Goal: Task Accomplishment & Management: Use online tool/utility

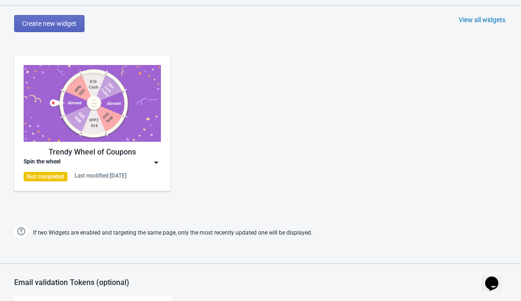
scroll to position [431, 0]
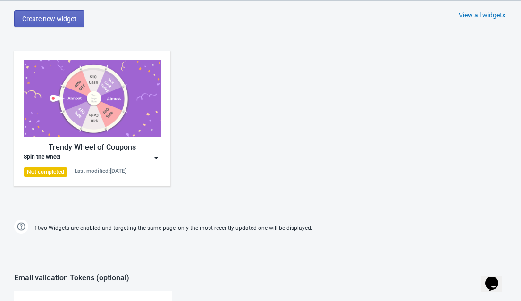
click at [56, 168] on div "Not completed" at bounding box center [46, 171] width 44 height 9
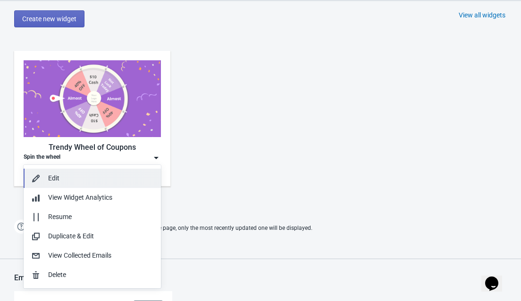
click at [50, 179] on div "Edit" at bounding box center [100, 179] width 105 height 10
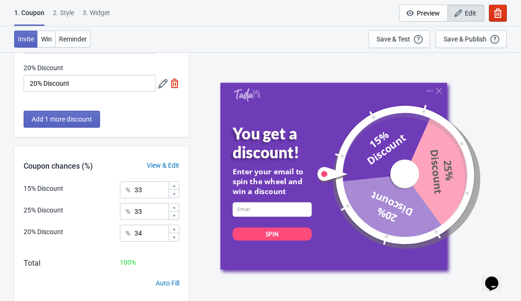
scroll to position [141, 0]
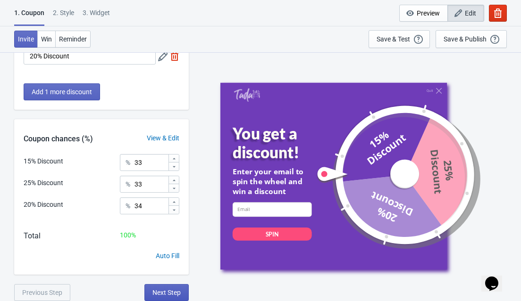
click at [175, 292] on span "Next Step" at bounding box center [166, 293] width 28 height 8
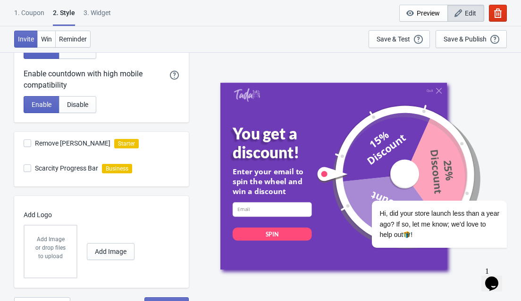
scroll to position [276, 0]
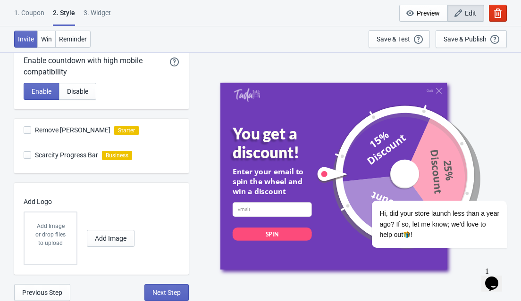
click at [175, 292] on span "Next Step" at bounding box center [166, 293] width 28 height 8
select select "once"
select select "1"
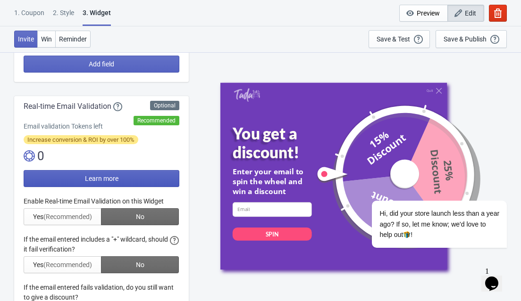
scroll to position [144, 0]
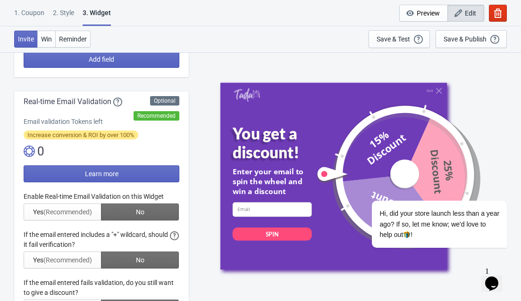
click at [69, 213] on div at bounding box center [102, 254] width 156 height 125
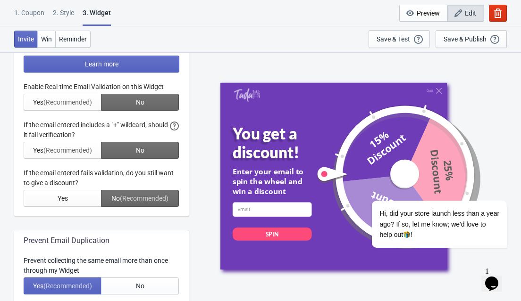
scroll to position [256, 0]
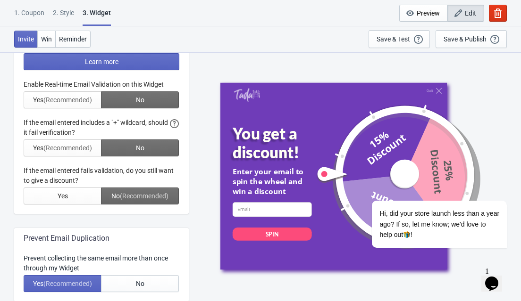
click at [71, 98] on div at bounding box center [102, 142] width 156 height 125
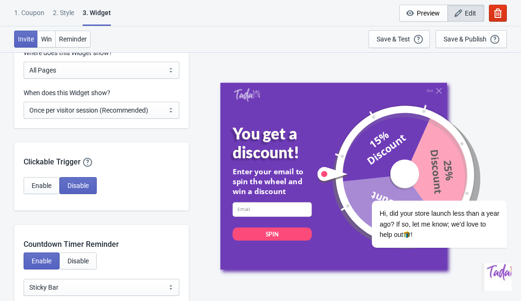
scroll to position [775, 0]
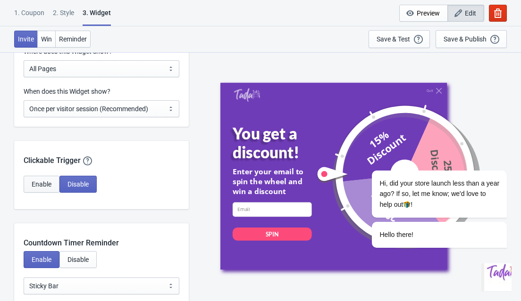
click at [43, 183] on span "Enable" at bounding box center [42, 185] width 20 height 8
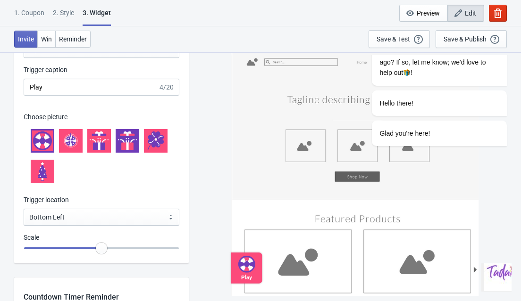
scroll to position [971, 0]
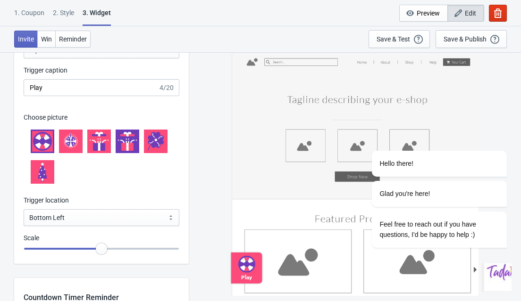
click at [99, 146] on icon at bounding box center [99, 142] width 2 height 17
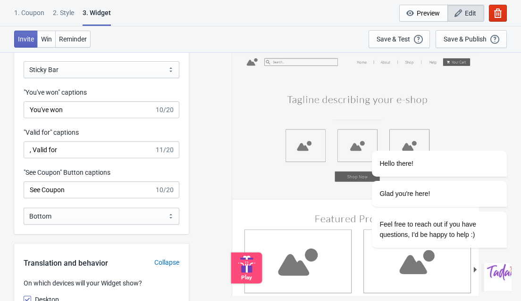
scroll to position [1241, 0]
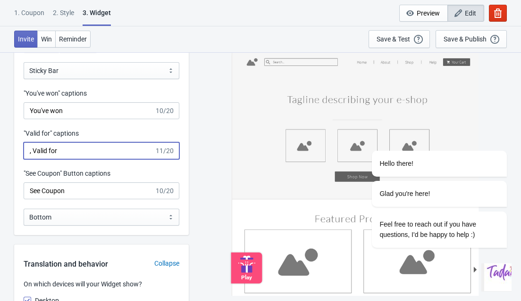
click at [132, 147] on input ", Valid for" at bounding box center [89, 150] width 131 height 17
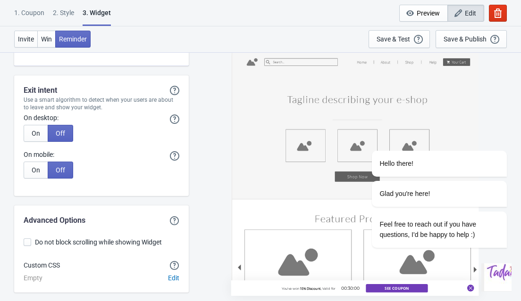
scroll to position [2665, 0]
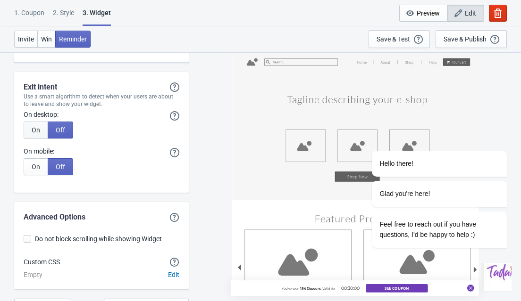
click at [34, 131] on span "On" at bounding box center [36, 130] width 8 height 8
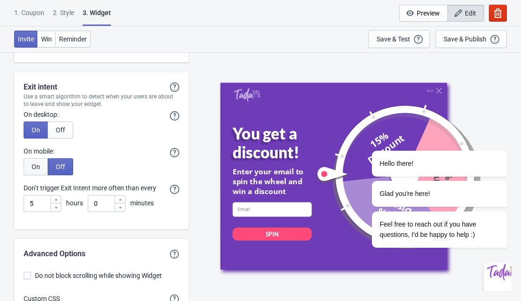
click at [33, 164] on span "On" at bounding box center [36, 167] width 8 height 8
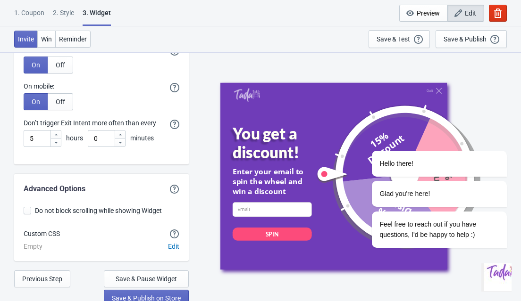
scroll to position [2736, 0]
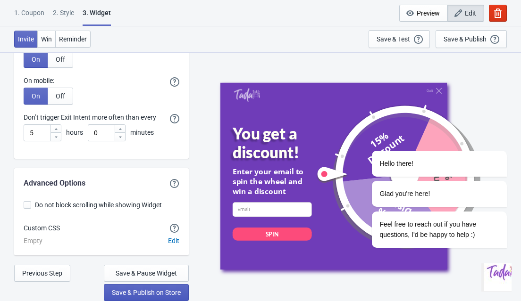
click at [171, 295] on span "Save & Publish on Store" at bounding box center [146, 293] width 69 height 8
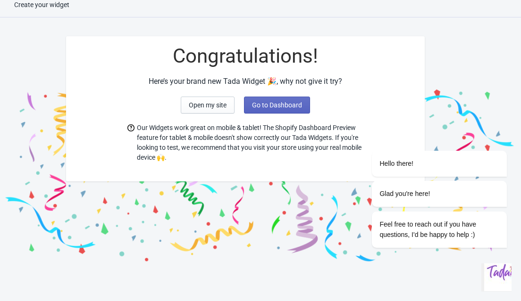
scroll to position [9, 0]
click at [287, 109] on button "Go to Dashboard" at bounding box center [277, 105] width 66 height 17
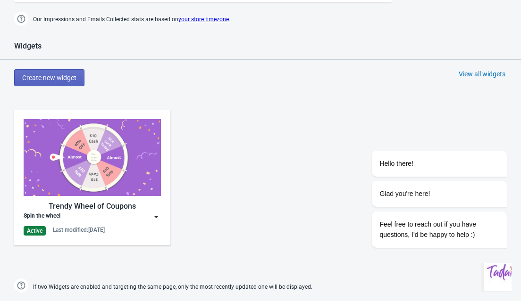
scroll to position [379, 0]
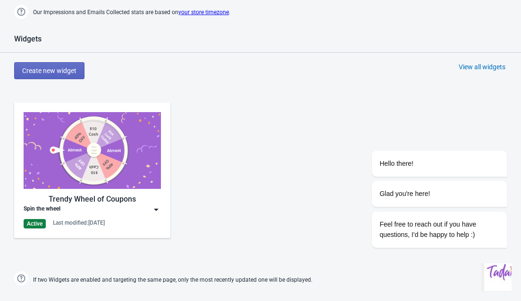
click at [159, 207] on img at bounding box center [155, 209] width 9 height 9
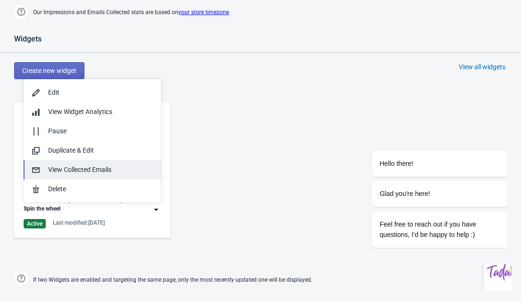
click at [83, 175] on button "View Collected Emails" at bounding box center [92, 169] width 137 height 19
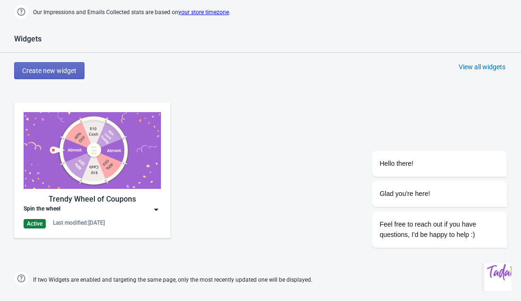
scroll to position [9, 0]
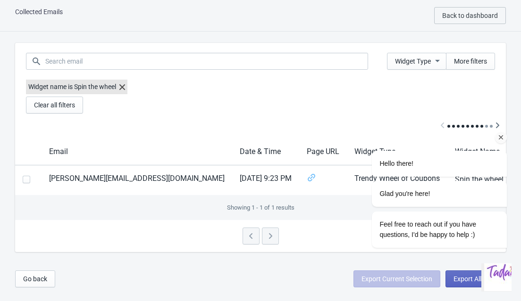
click at [499, 135] on icon "Chat attention grabber" at bounding box center [501, 137] width 8 height 8
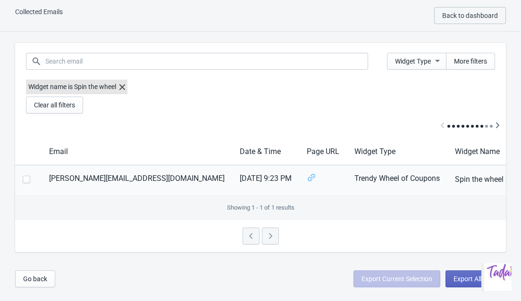
scroll to position [0, 0]
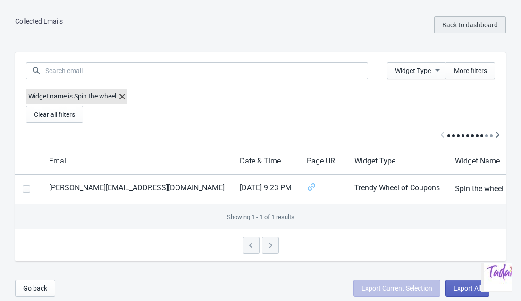
click at [496, 21] on span "Back to dashboard" at bounding box center [470, 25] width 56 height 8
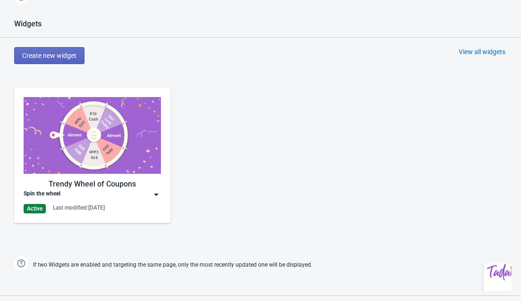
scroll to position [408, 0]
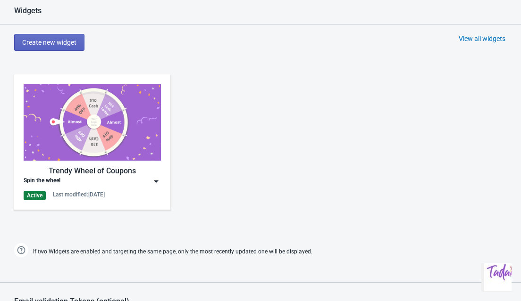
click at [157, 180] on img at bounding box center [155, 181] width 9 height 9
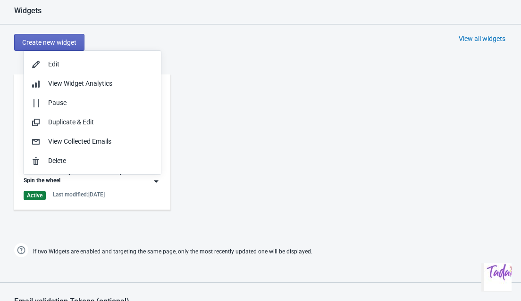
click at [157, 180] on img at bounding box center [155, 181] width 9 height 9
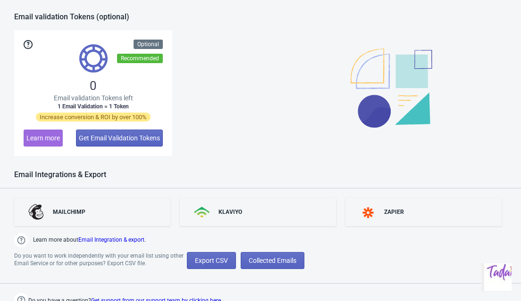
scroll to position [699, 0]
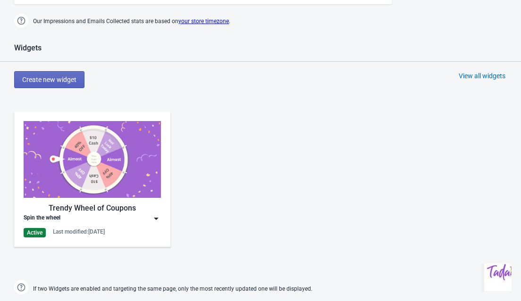
scroll to position [424, 0]
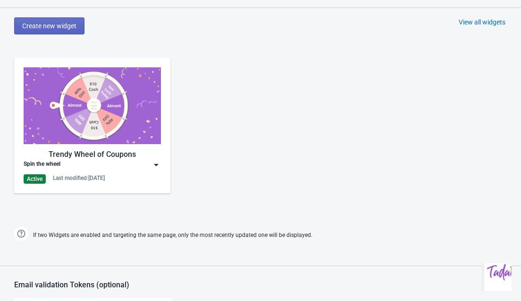
click at [160, 163] on img at bounding box center [155, 164] width 9 height 9
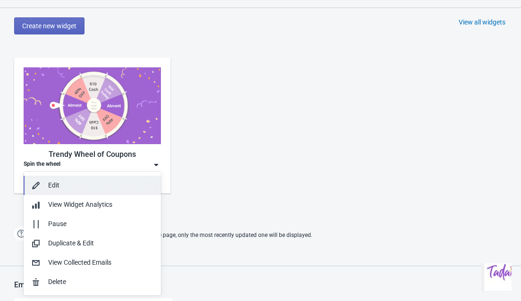
click at [49, 190] on div "Edit" at bounding box center [100, 186] width 105 height 10
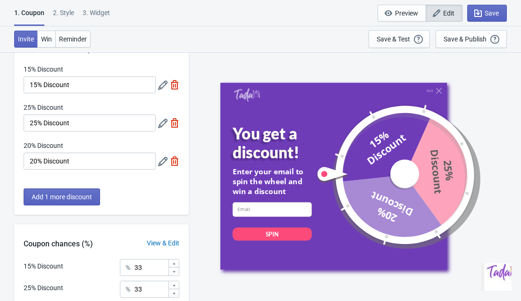
scroll to position [26, 0]
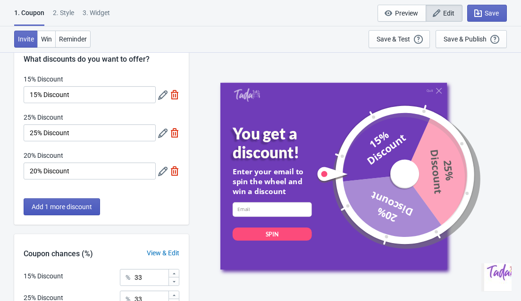
click at [85, 207] on span "Add 1 more discount" at bounding box center [62, 207] width 60 height 8
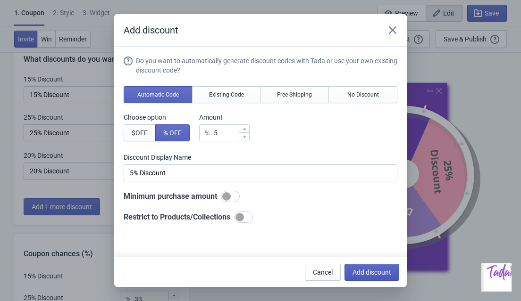
click at [368, 271] on span "Add discount" at bounding box center [371, 273] width 39 height 8
type input "25"
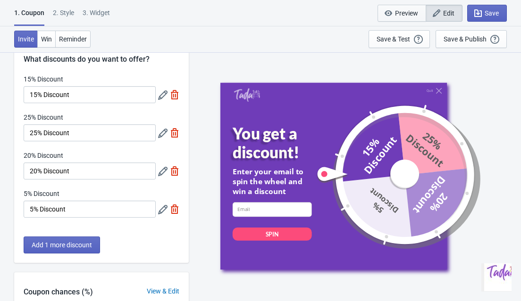
click at [409, 12] on span "Preview" at bounding box center [406, 13] width 23 height 8
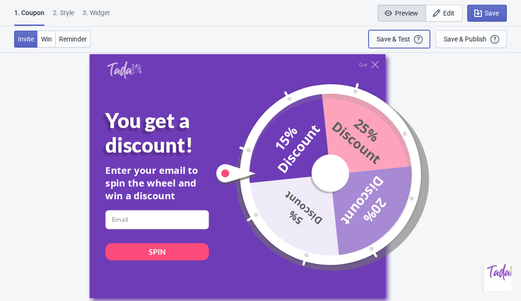
click at [408, 37] on div "Save & Test" at bounding box center [392, 39] width 33 height 8
click at [447, 11] on span "Edit" at bounding box center [448, 13] width 11 height 8
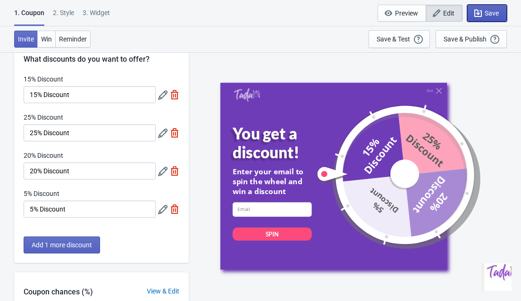
click at [498, 10] on span "Save" at bounding box center [491, 13] width 14 height 8
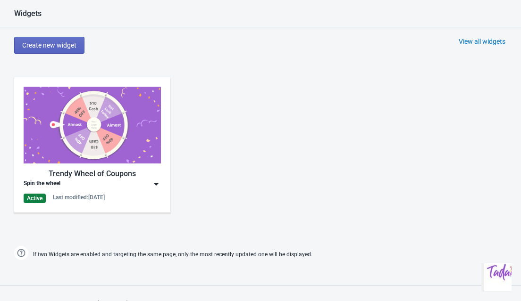
scroll to position [395, 0]
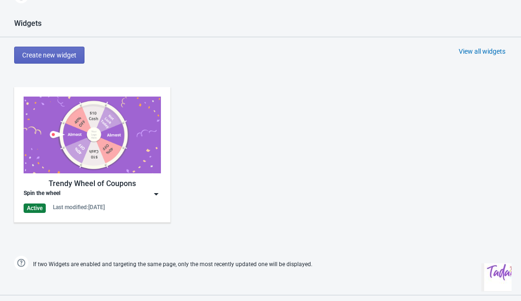
click at [159, 191] on img at bounding box center [155, 194] width 9 height 9
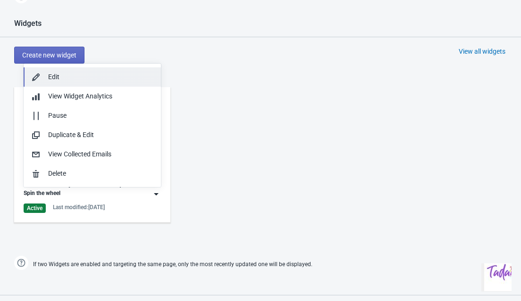
click at [90, 82] on button "Edit" at bounding box center [92, 76] width 137 height 19
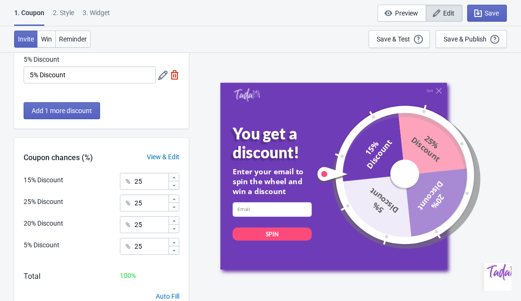
scroll to position [201, 0]
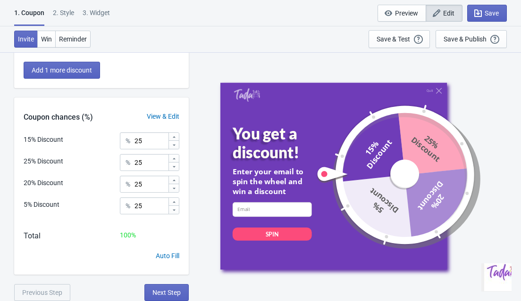
click at [69, 8] on div "2 . Style" at bounding box center [63, 16] width 21 height 17
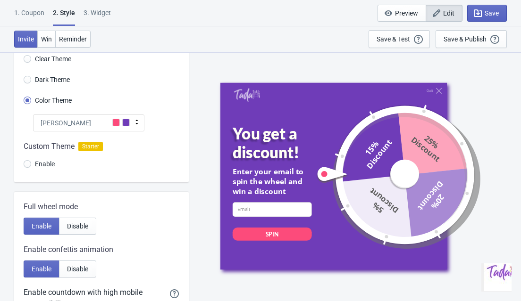
scroll to position [46, 0]
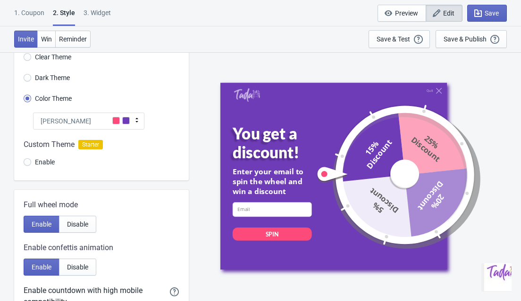
click at [138, 118] on icon at bounding box center [136, 120] width 9 height 9
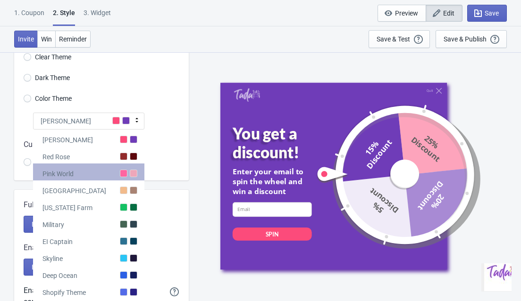
click at [119, 171] on div "Pink World" at bounding box center [88, 172] width 111 height 17
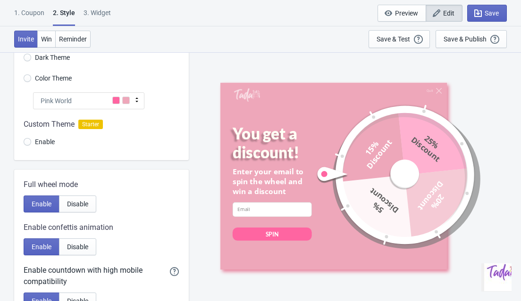
scroll to position [75, 0]
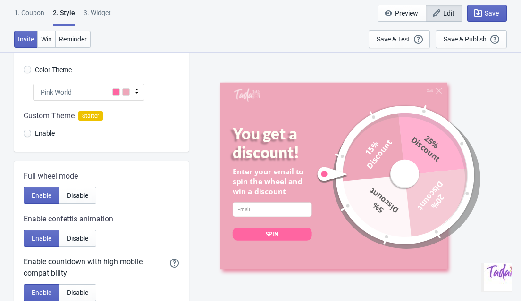
click at [140, 89] on icon at bounding box center [136, 91] width 9 height 9
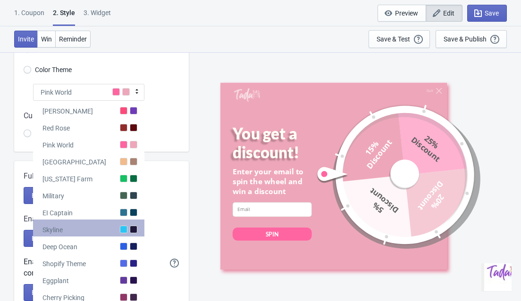
click at [122, 230] on div at bounding box center [124, 230] width 8 height 8
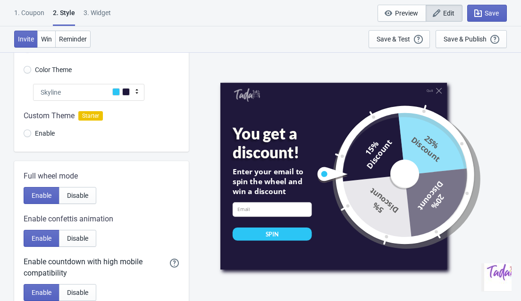
click at [137, 89] on icon at bounding box center [136, 91] width 9 height 9
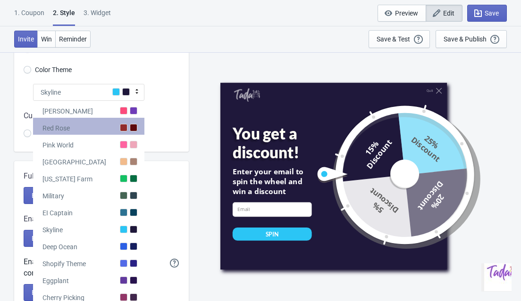
click at [127, 129] on div "Red Rose" at bounding box center [88, 126] width 111 height 17
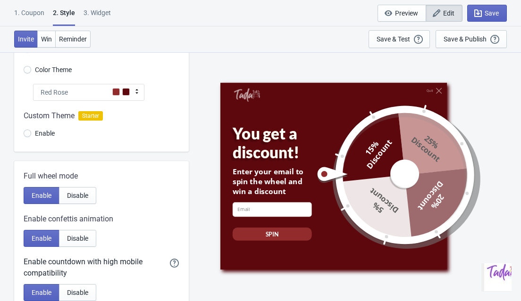
click at [133, 94] on icon at bounding box center [136, 91] width 9 height 9
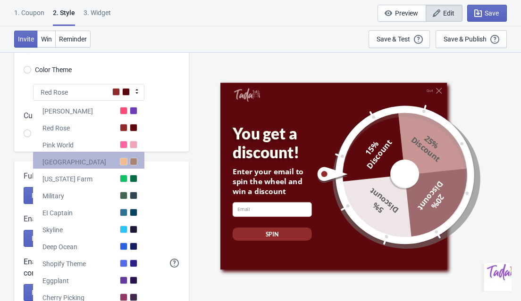
click at [129, 158] on div "[GEOGRAPHIC_DATA]" at bounding box center [88, 160] width 111 height 17
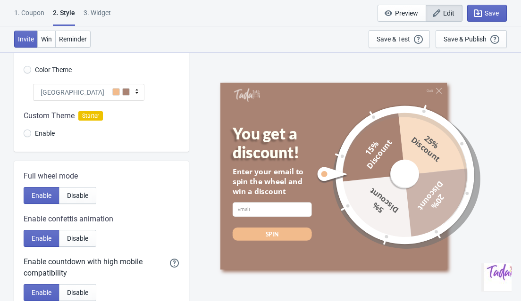
click at [134, 96] on div "[GEOGRAPHIC_DATA]" at bounding box center [88, 92] width 111 height 17
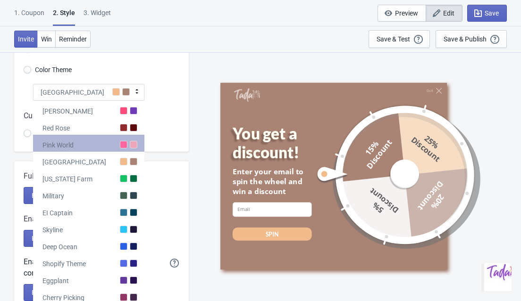
click at [125, 144] on div at bounding box center [124, 145] width 8 height 8
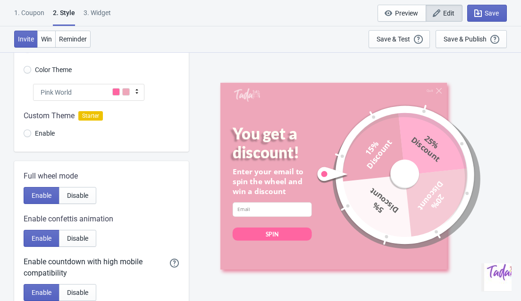
click at [137, 92] on icon at bounding box center [136, 91] width 9 height 9
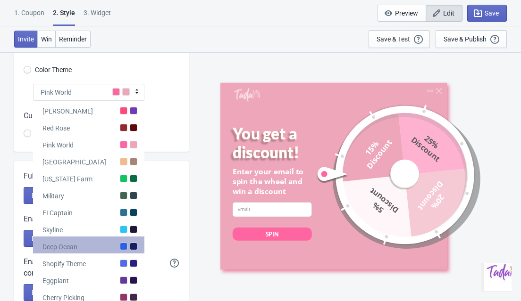
click at [127, 249] on div "Deep Ocean" at bounding box center [88, 245] width 111 height 17
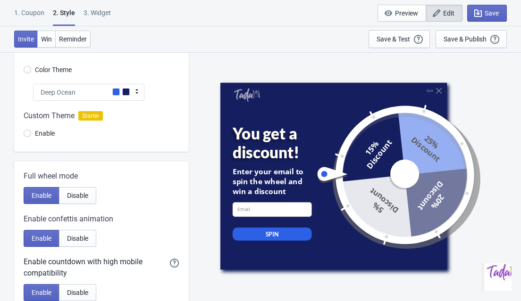
click at [135, 91] on icon at bounding box center [136, 91] width 9 height 9
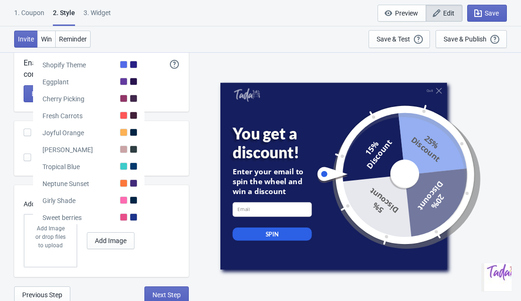
scroll to position [276, 0]
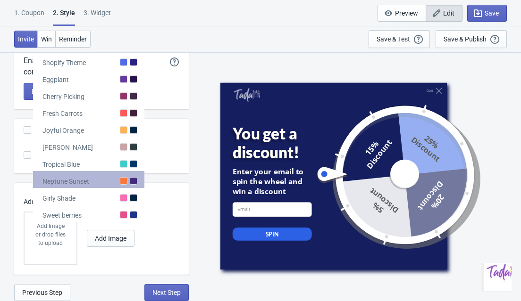
click at [115, 184] on div "Neptune Sunset" at bounding box center [88, 179] width 111 height 17
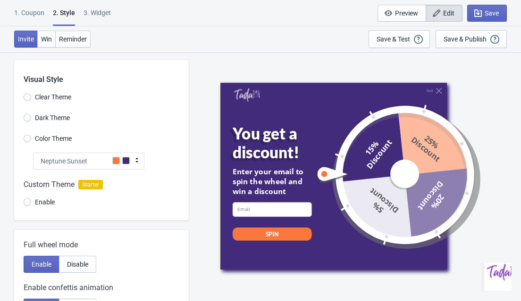
scroll to position [5, 0]
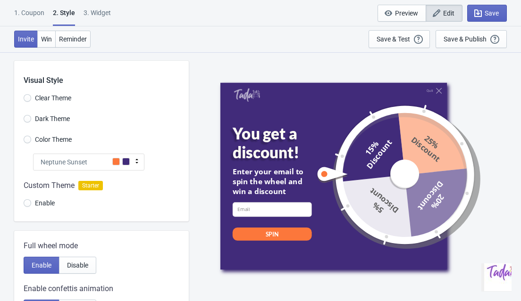
click at [112, 103] on div "Clear Theme" at bounding box center [106, 99] width 165 height 16
click at [133, 166] on div "Neptune Sunset" at bounding box center [88, 162] width 111 height 17
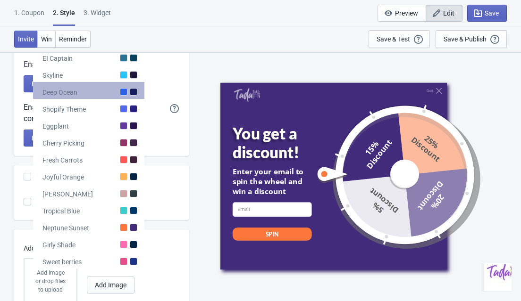
scroll to position [229, 0]
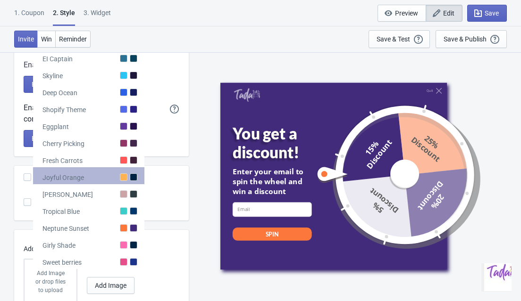
click at [124, 182] on div "Joyful Orange" at bounding box center [88, 175] width 111 height 17
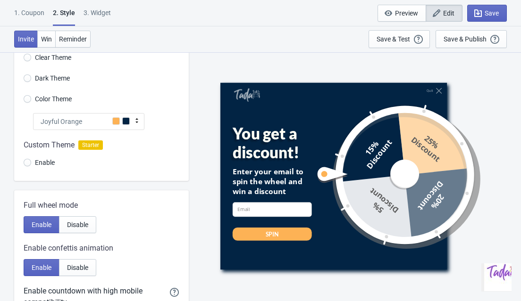
scroll to position [42, 0]
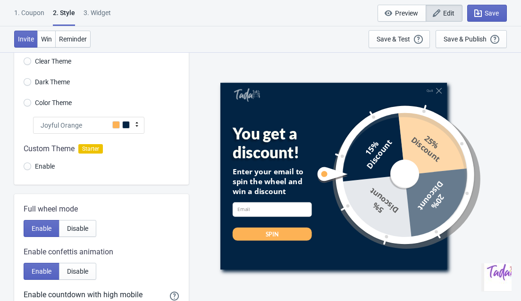
click at [132, 125] on div "Joyful Orange" at bounding box center [88, 125] width 111 height 17
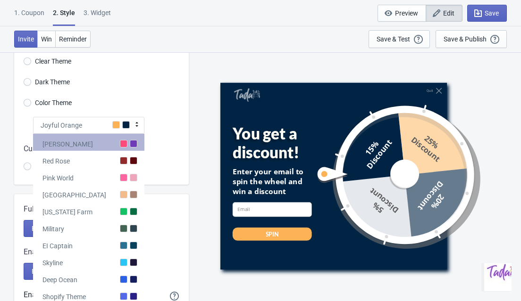
click at [128, 145] on div "[PERSON_NAME]" at bounding box center [88, 142] width 111 height 17
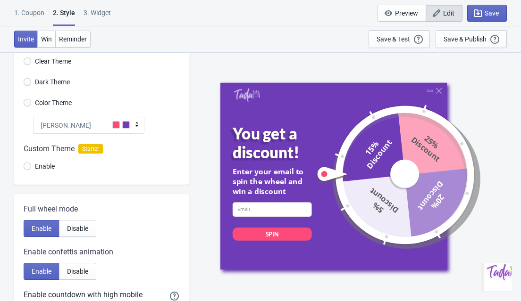
click at [133, 128] on icon at bounding box center [136, 124] width 9 height 9
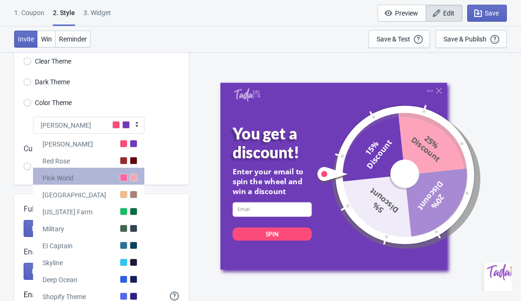
click at [131, 178] on div at bounding box center [134, 178] width 8 height 8
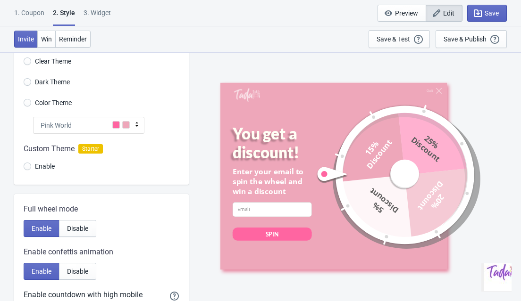
click at [131, 128] on div "Pink World" at bounding box center [88, 125] width 111 height 17
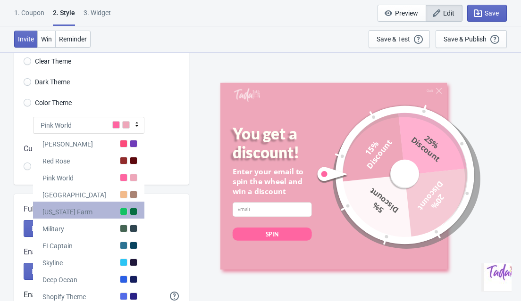
click at [118, 213] on div "[US_STATE] Farm" at bounding box center [88, 210] width 111 height 17
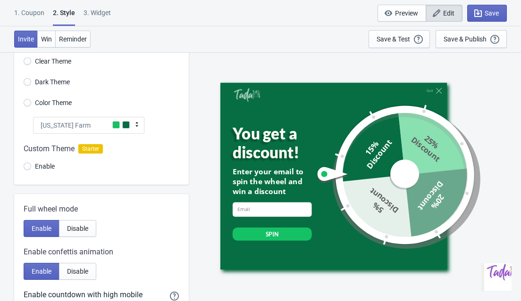
click at [141, 122] on div "[US_STATE] Farm" at bounding box center [88, 125] width 111 height 17
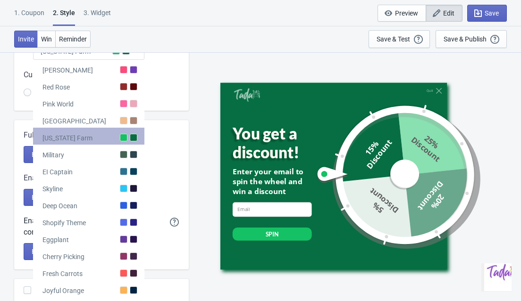
scroll to position [130, 0]
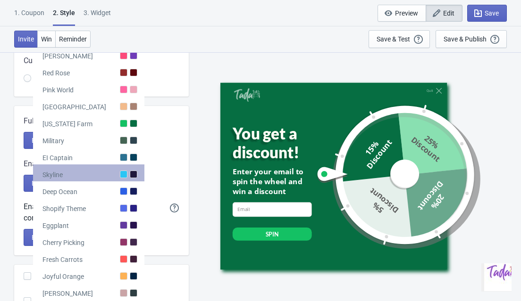
click at [130, 175] on div at bounding box center [134, 175] width 8 height 8
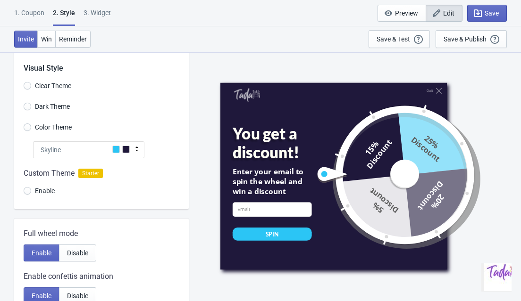
scroll to position [0, 0]
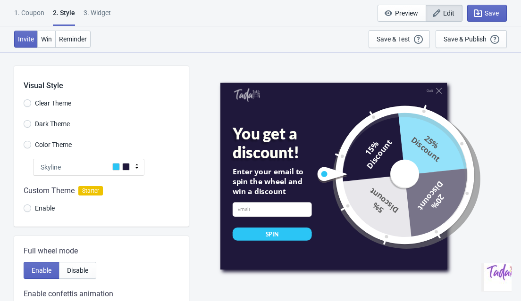
click at [143, 166] on div "Skyline" at bounding box center [88, 167] width 111 height 17
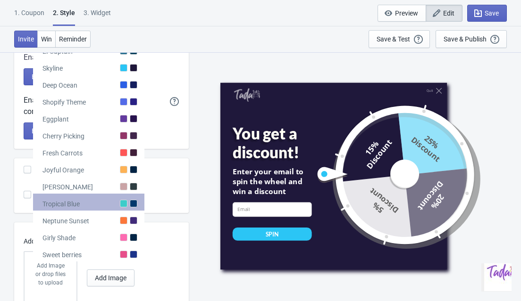
scroll to position [239, 0]
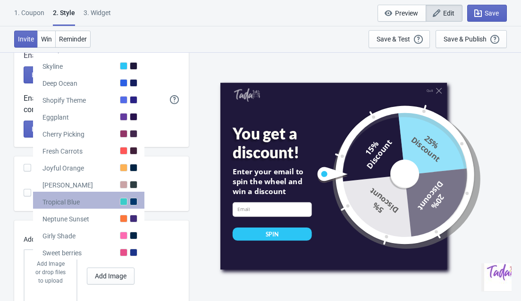
click at [127, 202] on div "Tropical Blue" at bounding box center [88, 200] width 111 height 17
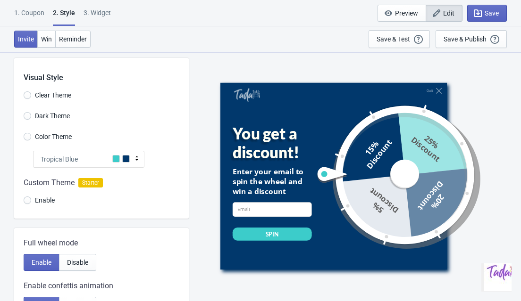
scroll to position [0, 0]
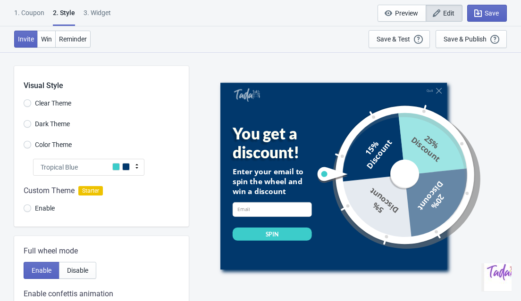
click at [134, 171] on icon at bounding box center [136, 166] width 9 height 9
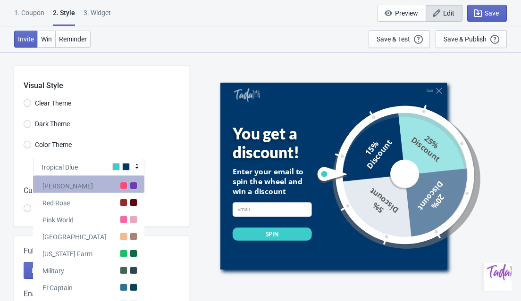
click at [132, 185] on div at bounding box center [134, 186] width 8 height 8
radio input "true"
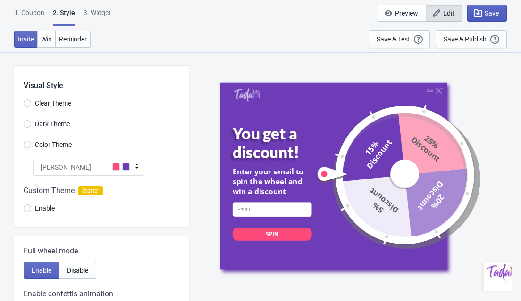
click at [486, 11] on span "Save" at bounding box center [491, 13] width 14 height 8
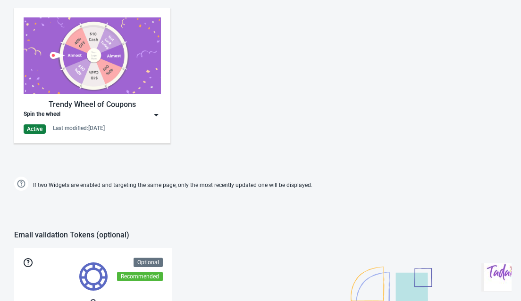
scroll to position [478, 0]
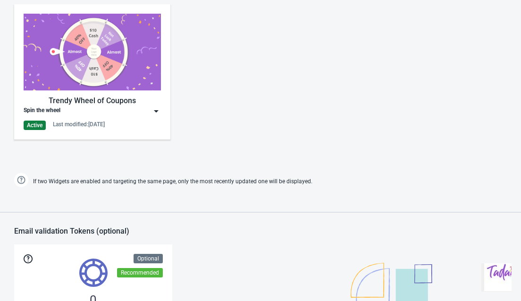
click at [157, 112] on img at bounding box center [155, 111] width 9 height 9
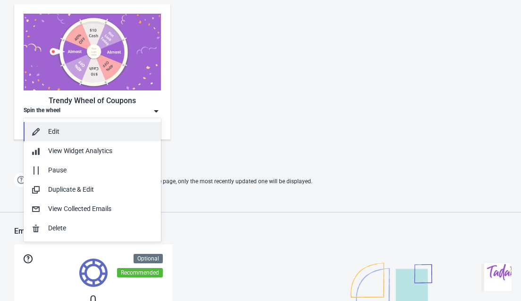
click at [65, 132] on div "Edit" at bounding box center [100, 132] width 105 height 10
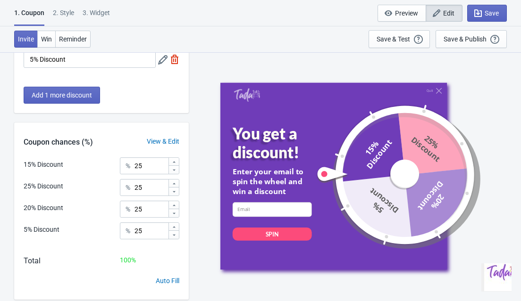
scroll to position [201, 0]
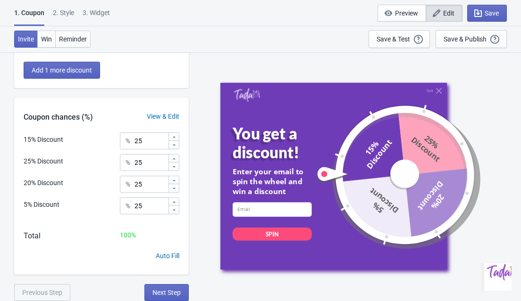
click at [79, 11] on div "1. Coupon 2 . Style 3. Widget" at bounding box center [64, 17] width 100 height 18
click at [67, 11] on div "2 . Style" at bounding box center [63, 16] width 21 height 17
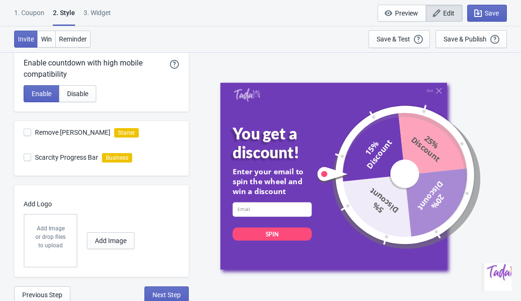
scroll to position [276, 0]
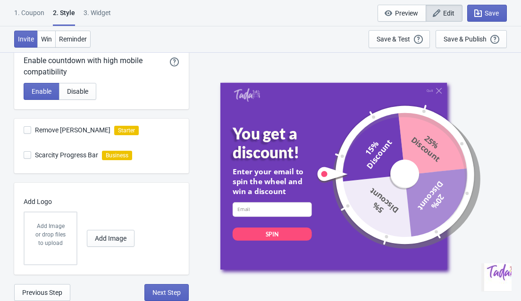
click at [29, 130] on span at bounding box center [28, 130] width 8 height 8
click at [24, 130] on input "Remove [PERSON_NAME]" at bounding box center [24, 134] width 0 height 17
checkbox input "false"
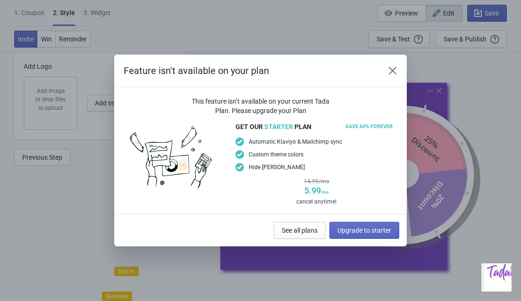
scroll to position [135, 0]
click at [397, 69] on icon "Close" at bounding box center [392, 70] width 9 height 9
radio input "true"
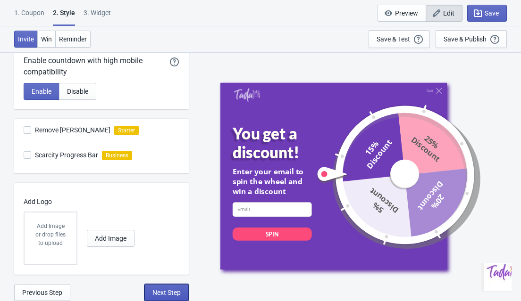
click at [167, 290] on span "Next Step" at bounding box center [166, 293] width 28 height 8
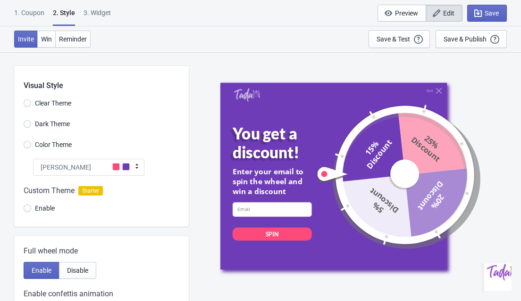
select select "once"
select select "1"
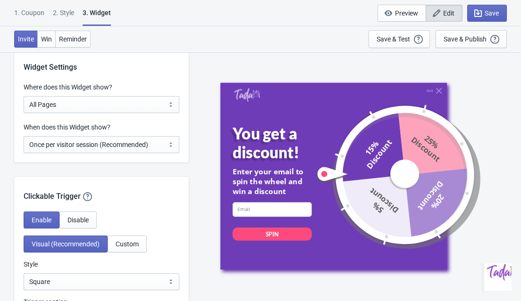
scroll to position [759, 0]
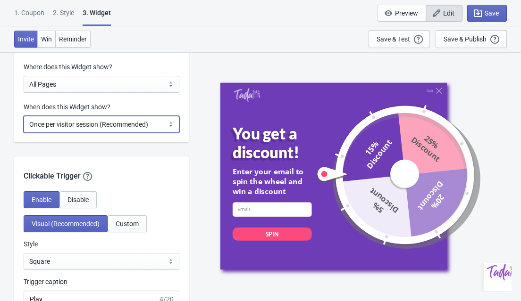
click at [166, 124] on select "Every new visit of page Once every period of time Once per visitor session (Rec…" at bounding box center [102, 124] width 156 height 17
click at [24, 116] on select "Every new visit of page Once every period of time Once per visitor session (Rec…" at bounding box center [102, 124] width 156 height 17
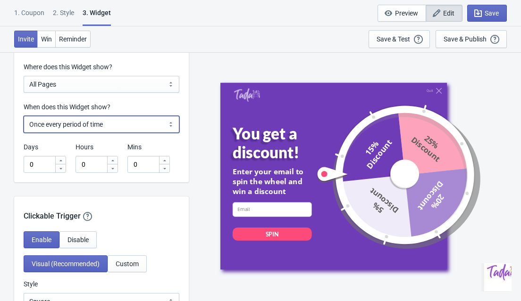
click at [169, 118] on select "Every new visit of page Once every period of time Once per visitor session (Rec…" at bounding box center [102, 124] width 156 height 17
select select "once"
click at [24, 116] on select "Every new visit of page Once every period of time Once per visitor session (Rec…" at bounding box center [102, 124] width 156 height 17
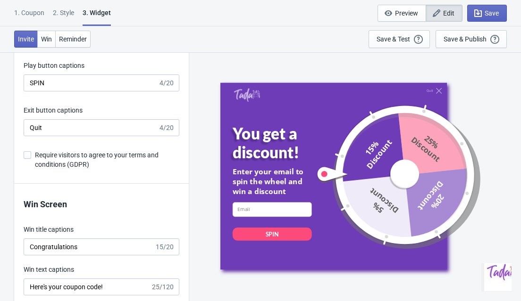
scroll to position [1925, 0]
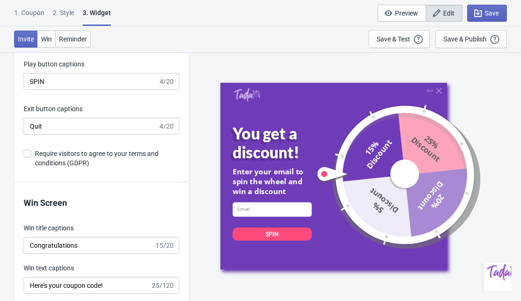
click at [25, 154] on span at bounding box center [28, 154] width 8 height 8
click at [24, 154] on input "Require visitors to agree to your terms and conditions (GDPR)" at bounding box center [24, 158] width 0 height 17
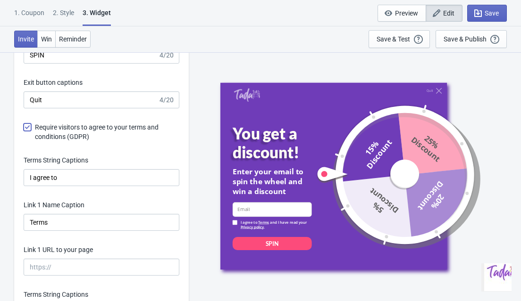
scroll to position [1951, 0]
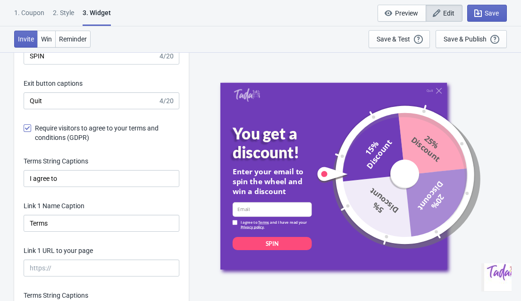
click at [30, 131] on span at bounding box center [28, 129] width 8 height 8
click at [24, 131] on input "Require visitors to agree to your terms and conditions (GDPR)" at bounding box center [24, 133] width 0 height 17
checkbox input "false"
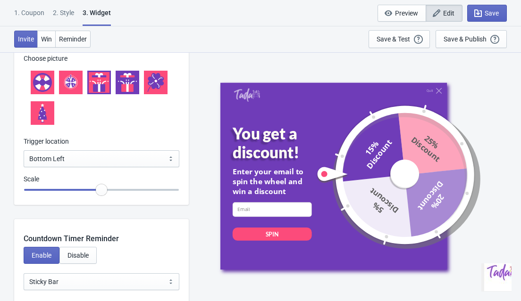
scroll to position [1039, 0]
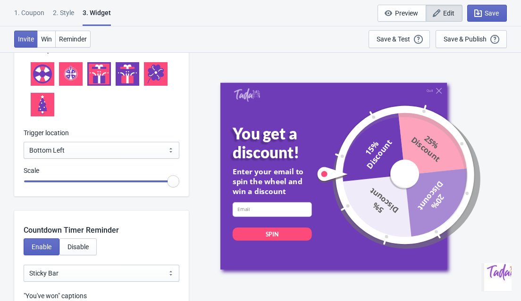
drag, startPoint x: 103, startPoint y: 180, endPoint x: 180, endPoint y: 183, distance: 76.4
click at [179, 183] on input "range" at bounding box center [102, 181] width 156 height 17
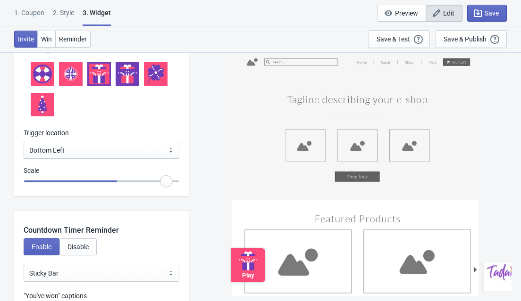
type input "1.5"
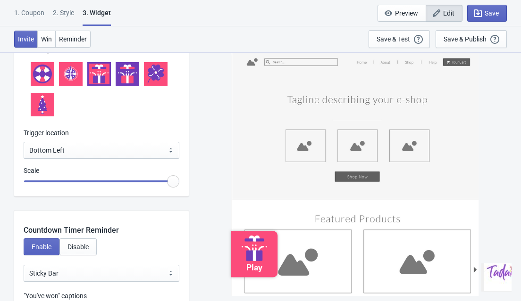
drag, startPoint x: 172, startPoint y: 182, endPoint x: 206, endPoint y: 175, distance: 34.2
click at [179, 175] on input "range" at bounding box center [102, 181] width 156 height 17
click at [173, 150] on select "Bottom Left Bottom Right Middle Left Middle Right Top Left Top Right" at bounding box center [102, 150] width 156 height 17
select select "middle_right"
click at [24, 142] on select "Bottom Left Bottom Right Middle Left Middle Right Top Left Top Right" at bounding box center [102, 150] width 156 height 17
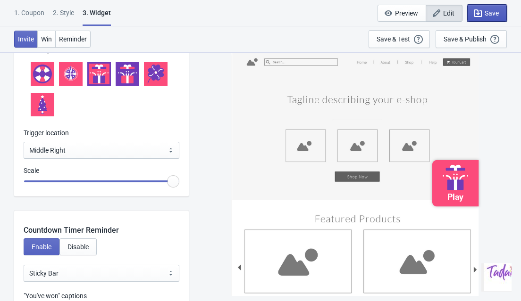
click at [486, 11] on span "Save" at bounding box center [491, 13] width 14 height 8
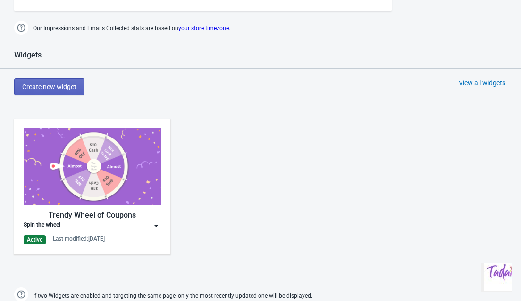
scroll to position [420, 0]
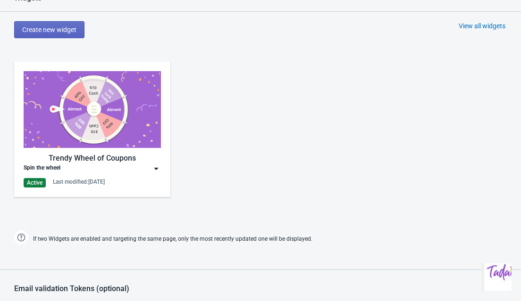
click at [101, 161] on div "Trendy Wheel of Coupons" at bounding box center [92, 158] width 137 height 11
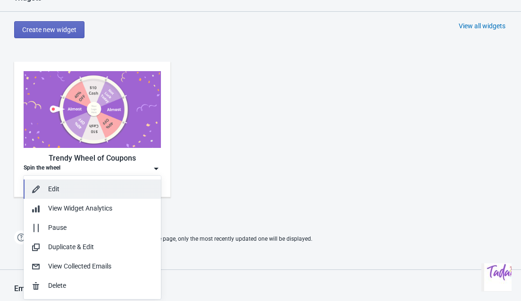
click at [60, 186] on div "Edit" at bounding box center [100, 189] width 105 height 10
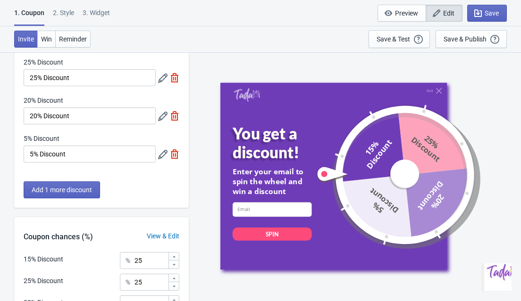
scroll to position [131, 0]
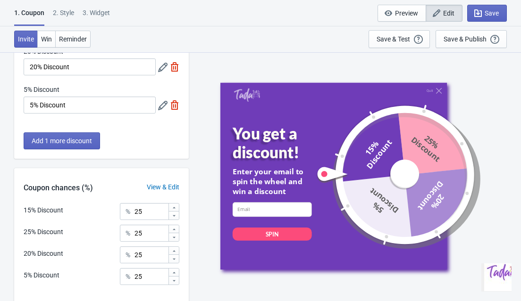
click at [67, 15] on div "2 . Style" at bounding box center [63, 16] width 21 height 17
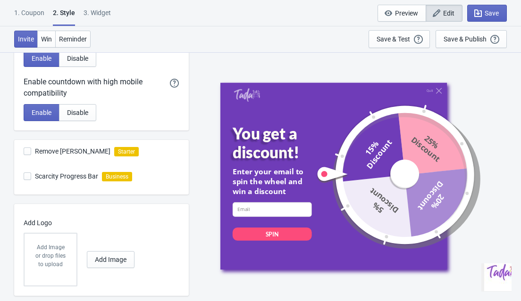
scroll to position [276, 0]
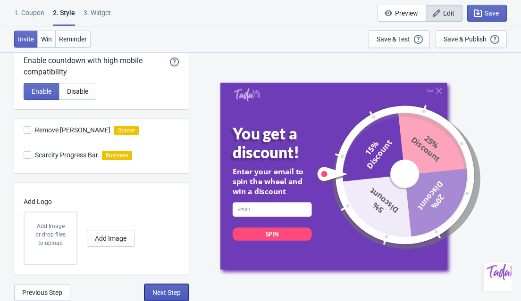
click at [168, 293] on span "Next Step" at bounding box center [166, 293] width 28 height 8
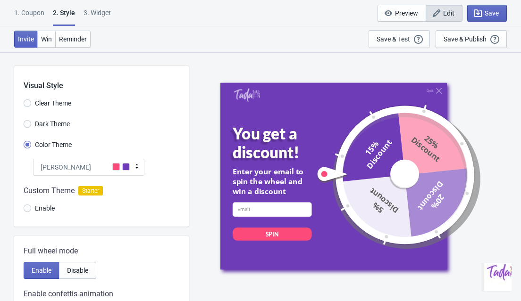
select select "once"
select select "middle_right"
select select "1"
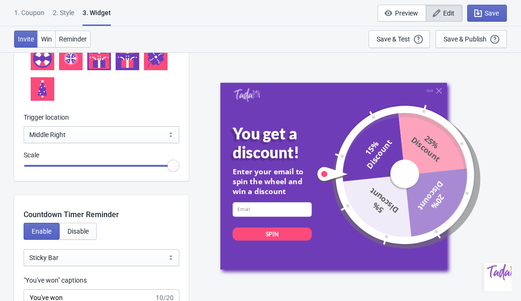
scroll to position [1055, 0]
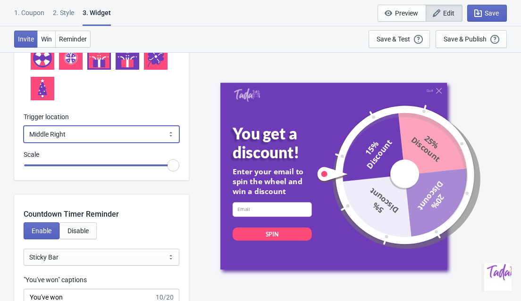
click at [168, 135] on select "Bottom Left Bottom Right Middle Left Middle Right Top Left Top Right" at bounding box center [102, 134] width 156 height 17
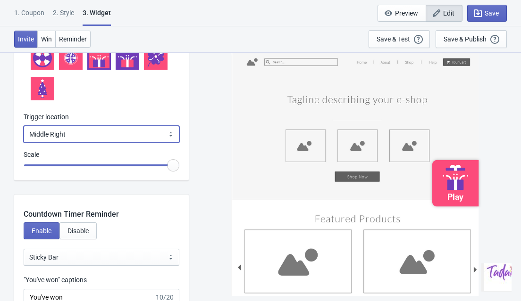
select select "middle_left"
click at [24, 126] on select "Bottom Left Bottom Right Middle Left Middle Right Top Left Top Right" at bounding box center [102, 134] width 156 height 17
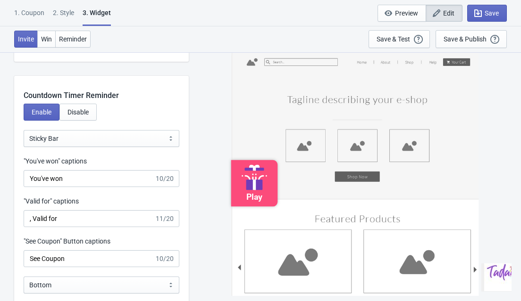
scroll to position [1182, 0]
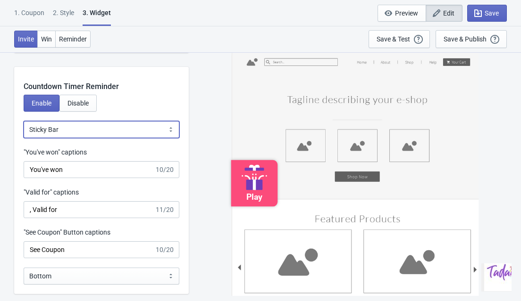
click at [174, 123] on select "Bubble Sticky Bar" at bounding box center [102, 129] width 156 height 17
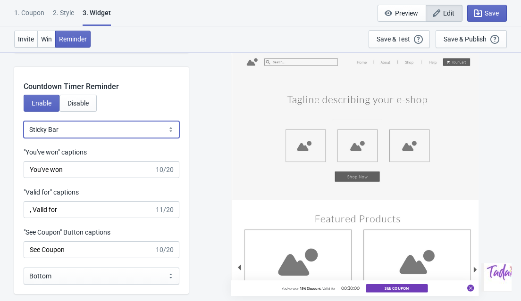
select select "0"
click at [24, 121] on select "Bubble Sticky Bar" at bounding box center [102, 129] width 156 height 17
type input "left"
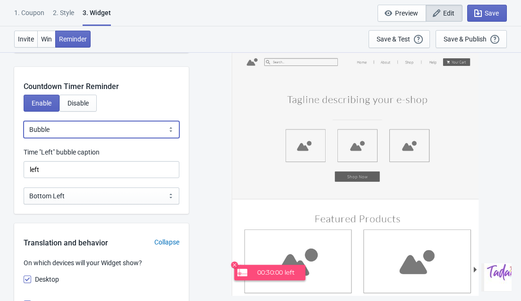
click at [165, 128] on select "Bubble Sticky Bar" at bounding box center [102, 129] width 156 height 17
select select "1"
click at [24, 121] on select "Bubble Sticky Bar" at bounding box center [102, 129] width 156 height 17
type input ", Valid for"
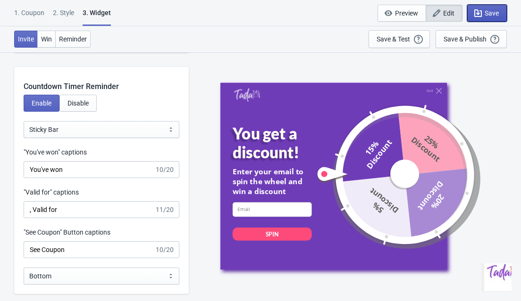
click at [489, 15] on span "Save" at bounding box center [491, 13] width 14 height 8
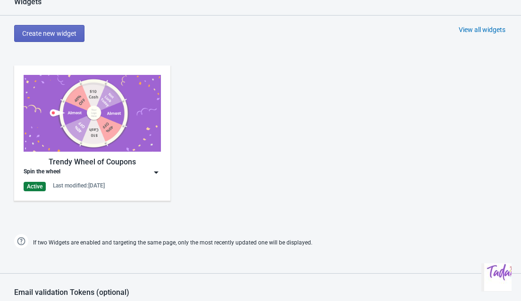
scroll to position [498, 0]
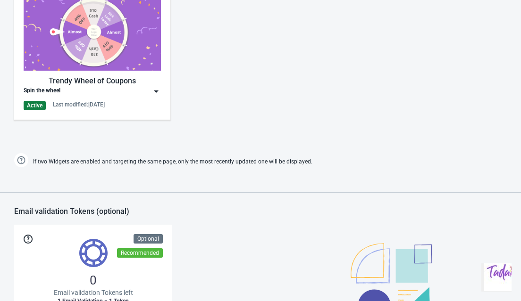
click at [153, 92] on img at bounding box center [155, 91] width 9 height 9
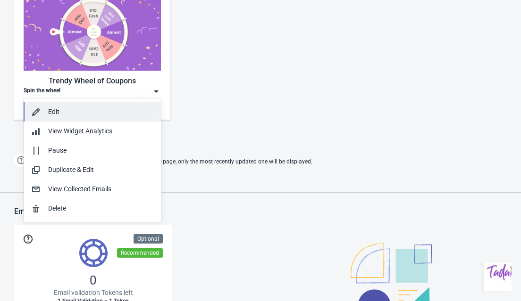
click at [48, 114] on div "Edit" at bounding box center [100, 112] width 105 height 10
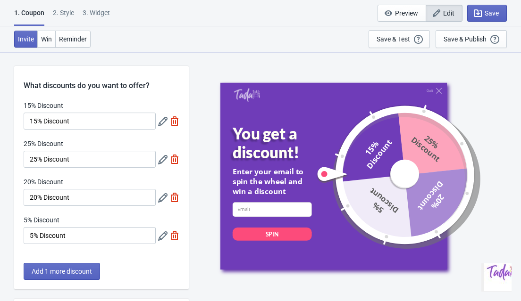
click at [69, 16] on div "2 . Style" at bounding box center [63, 16] width 21 height 17
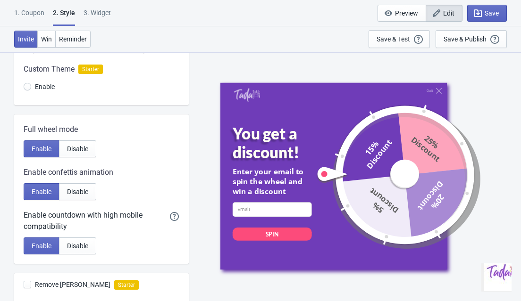
scroll to position [81, 0]
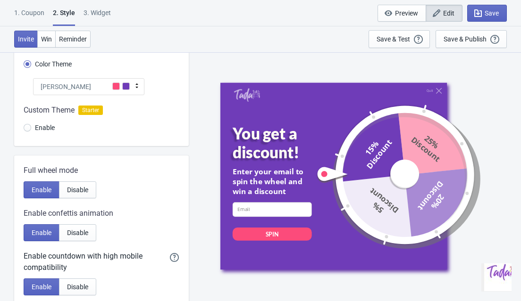
click at [28, 126] on div at bounding box center [101, 120] width 175 height 51
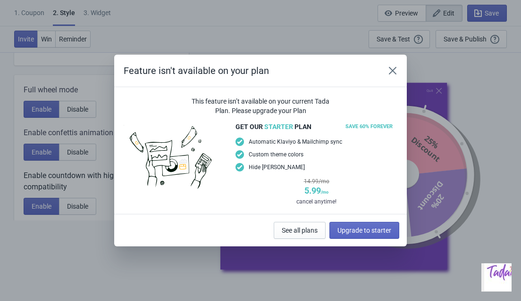
click at [381, 70] on div "Feature isn't available on your plan" at bounding box center [260, 71] width 292 height 33
click at [390, 70] on icon "Close" at bounding box center [392, 70] width 9 height 9
radio input "true"
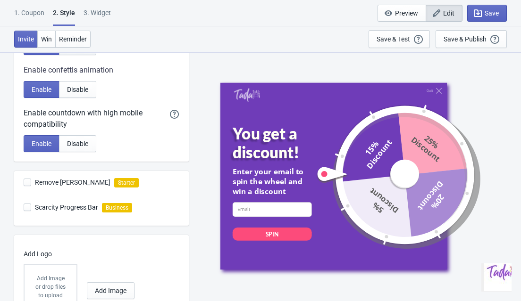
scroll to position [276, 0]
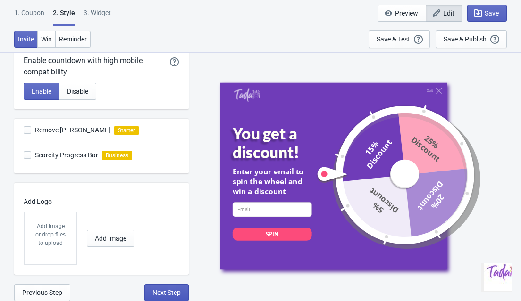
click at [176, 287] on button "Next Step" at bounding box center [166, 292] width 44 height 17
select select "once"
select select "middle_left"
select select "1"
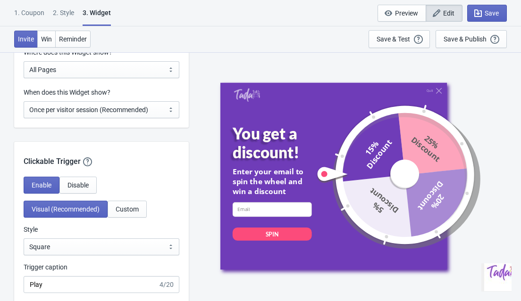
scroll to position [804, 0]
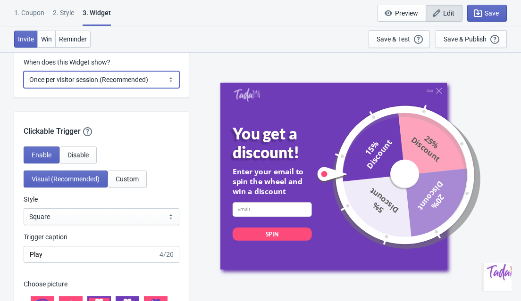
click at [164, 87] on select "Every new visit of page Once every period of time Once per visitor session (Rec…" at bounding box center [102, 79] width 156 height 17
select select "every"
click at [24, 71] on select "Every new visit of page Once every period of time Once per visitor session (Rec…" at bounding box center [102, 79] width 156 height 17
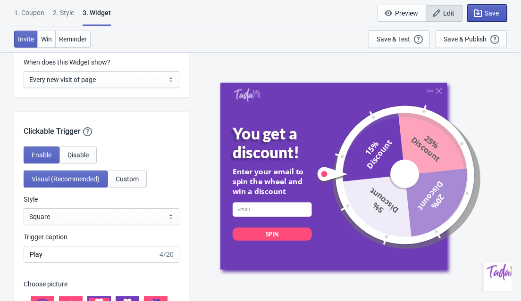
click at [494, 16] on span "Save" at bounding box center [491, 13] width 14 height 8
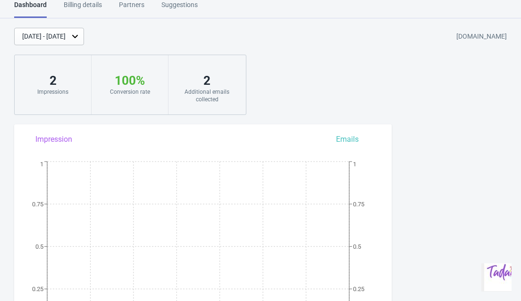
scroll to position [699, 0]
